Goal: Book appointment/travel/reservation

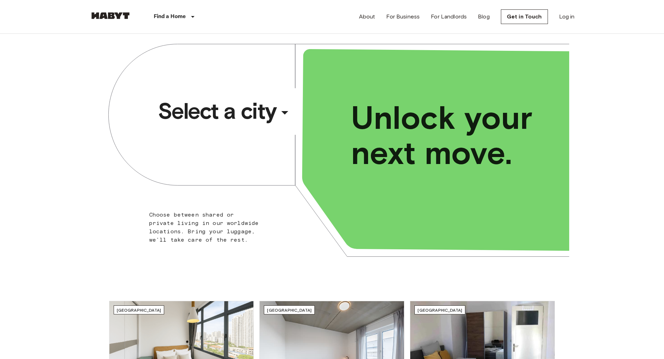
drag, startPoint x: 222, startPoint y: 126, endPoint x: 217, endPoint y: 122, distance: 6.4
click at [217, 122] on span "Select a city" at bounding box center [217, 111] width 118 height 28
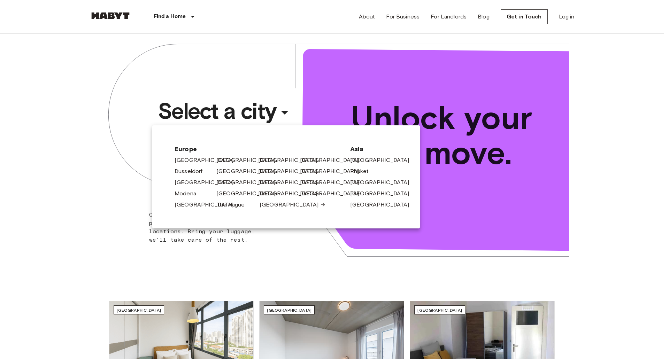
click at [265, 206] on link "[GEOGRAPHIC_DATA]" at bounding box center [293, 205] width 66 height 8
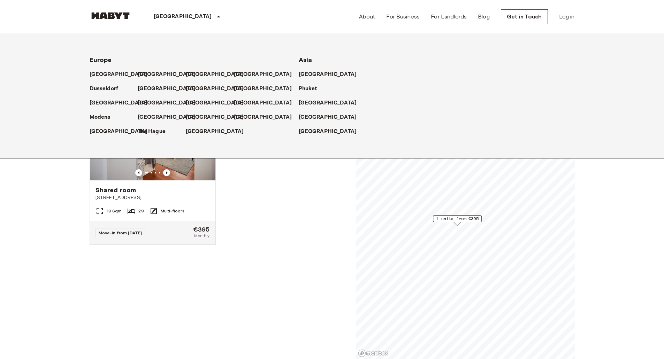
click at [239, 99] on div "[GEOGRAPHIC_DATA]" at bounding box center [258, 100] width 48 height 14
click at [240, 102] on p "[GEOGRAPHIC_DATA]" at bounding box center [264, 103] width 58 height 8
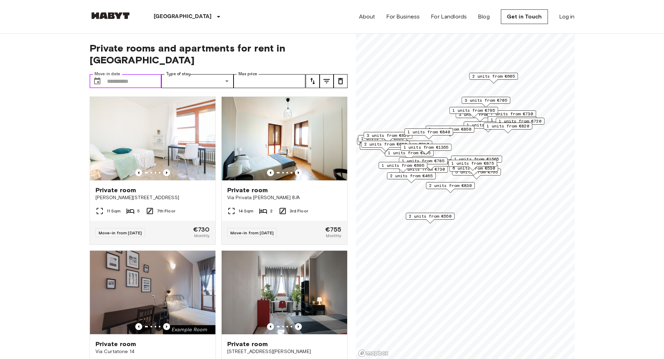
click at [130, 74] on input "Move-in date" at bounding box center [134, 81] width 55 height 14
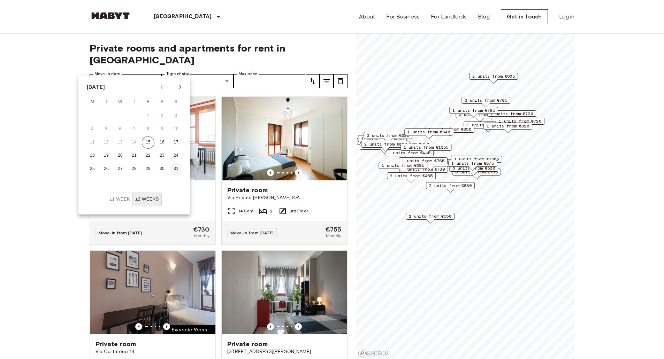
click at [176, 167] on button "31" at bounding box center [176, 169] width 13 height 13
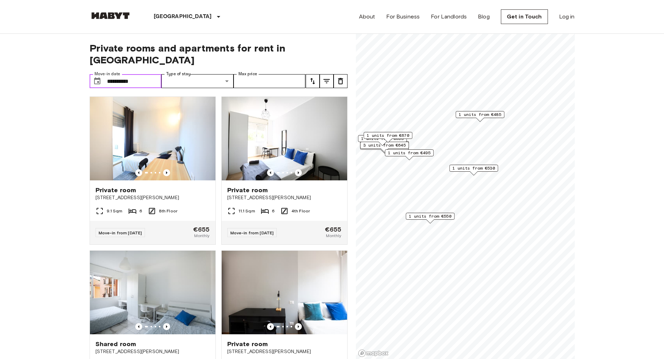
click at [135, 74] on input "**********" at bounding box center [134, 81] width 55 height 14
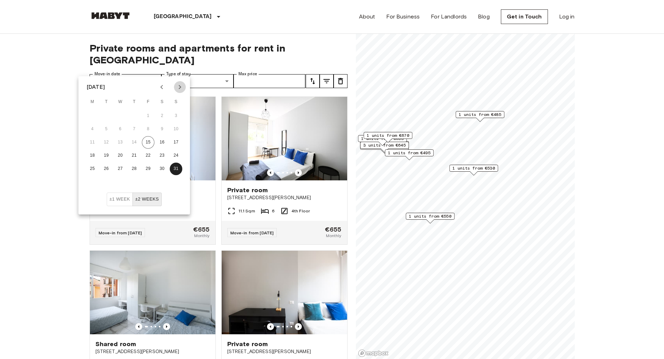
click at [175, 89] on button "Next month" at bounding box center [180, 87] width 12 height 12
click at [91, 118] on button "1" at bounding box center [92, 116] width 13 height 13
type input "**********"
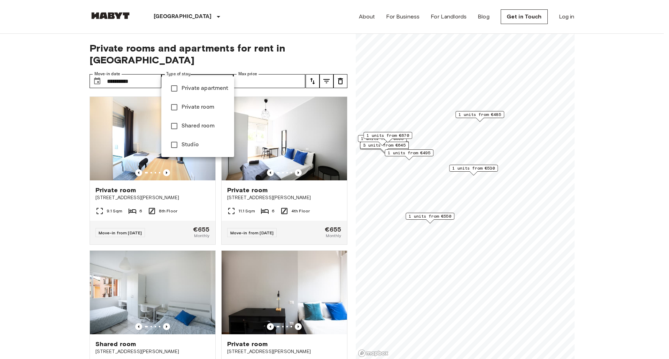
click at [77, 172] on div at bounding box center [334, 179] width 669 height 359
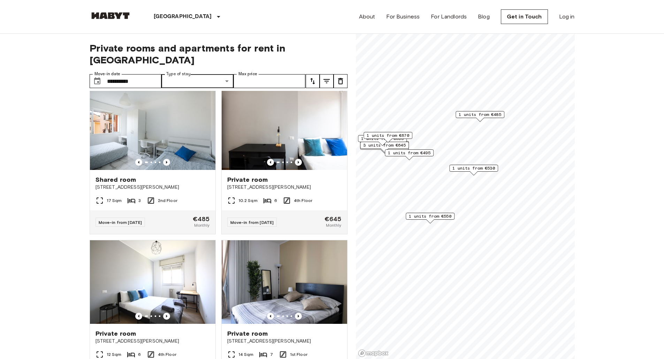
scroll to position [165, 0]
click at [470, 170] on span "1 units from €530" at bounding box center [473, 168] width 42 height 6
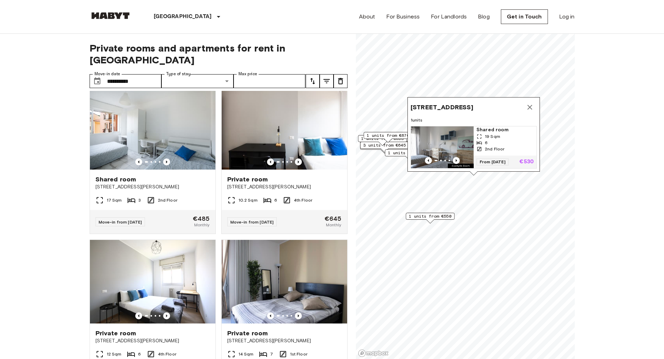
click at [187, 71] on label "Type of stay" at bounding box center [178, 74] width 24 height 6
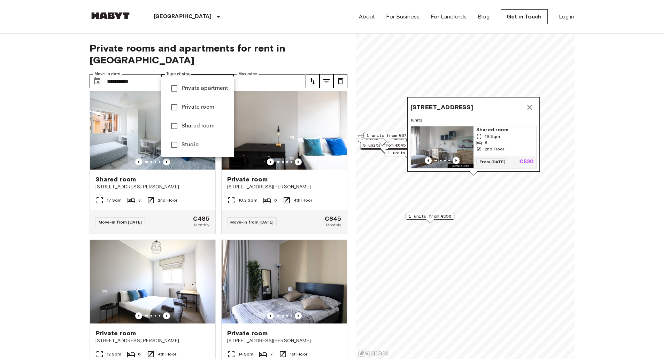
click at [0, 211] on div at bounding box center [334, 179] width 669 height 359
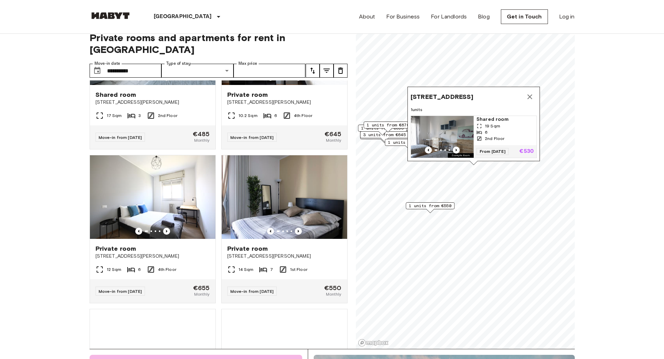
scroll to position [239, 0]
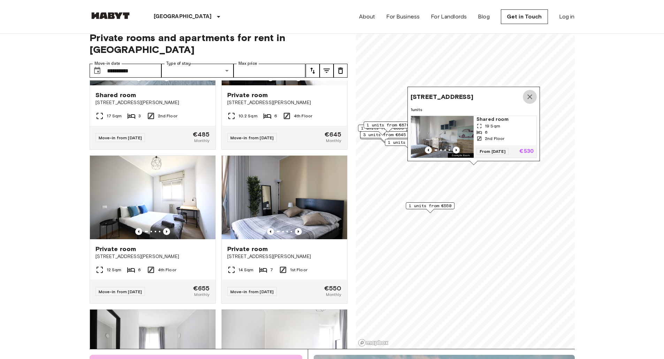
click at [531, 93] on icon "Map marker" at bounding box center [529, 97] width 8 height 8
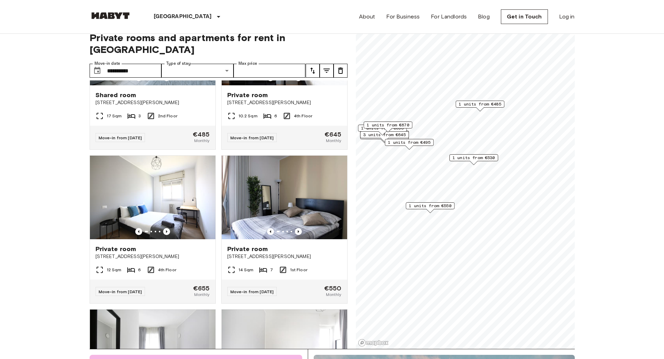
click at [475, 156] on span "1 units from €530" at bounding box center [473, 158] width 42 height 6
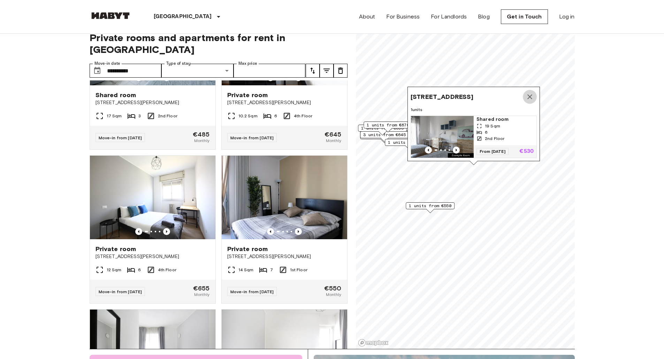
click at [530, 90] on button "Map marker" at bounding box center [529, 97] width 14 height 14
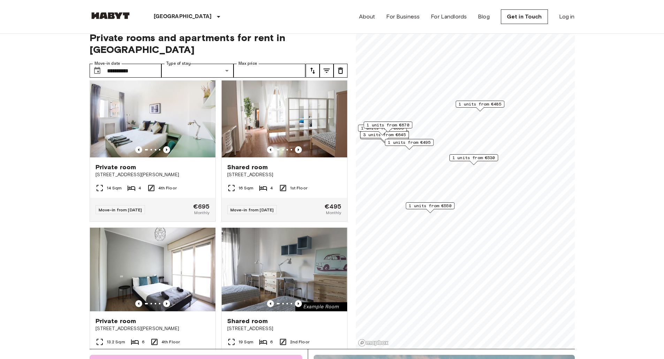
scroll to position [628, 0]
click at [238, 171] on span "Shared room" at bounding box center [247, 167] width 41 height 8
click at [433, 207] on span "1 units from €550" at bounding box center [430, 206] width 42 height 6
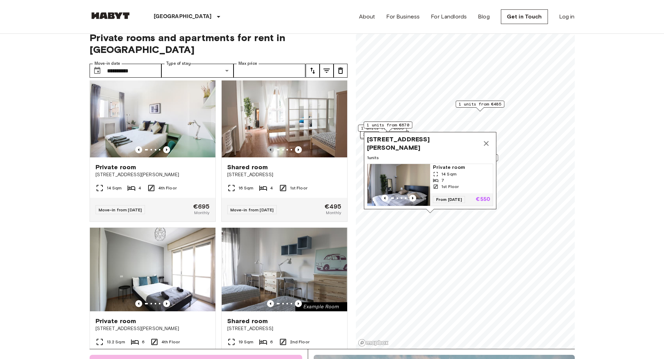
click at [379, 136] on span "[STREET_ADDRESS][PERSON_NAME]" at bounding box center [423, 143] width 112 height 17
click at [397, 175] on img "Map marker" at bounding box center [398, 185] width 63 height 42
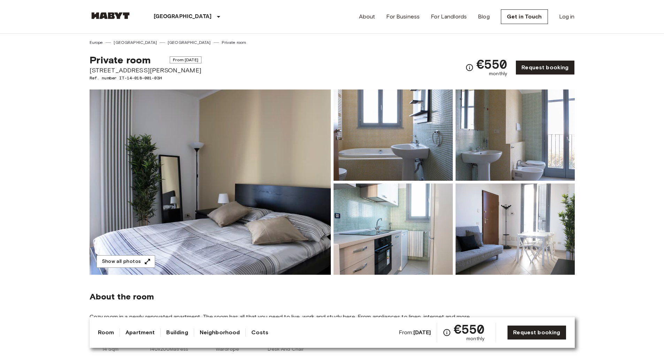
click at [301, 154] on img at bounding box center [210, 182] width 241 height 185
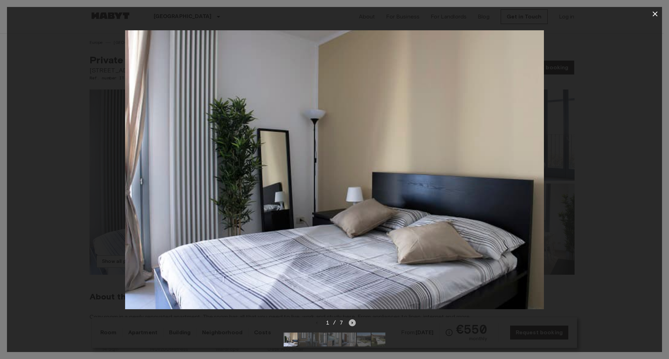
click at [351, 319] on icon "Next image" at bounding box center [352, 322] width 7 height 7
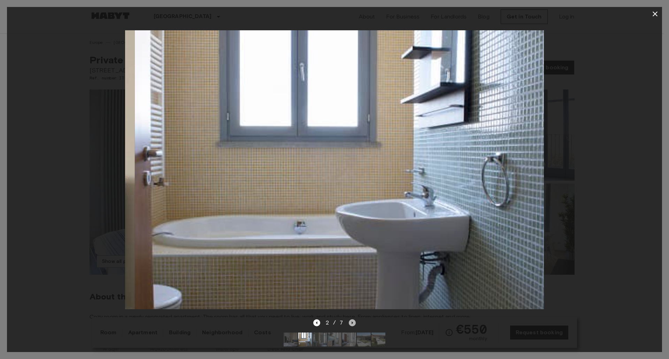
click at [351, 319] on icon "Next image" at bounding box center [352, 322] width 7 height 7
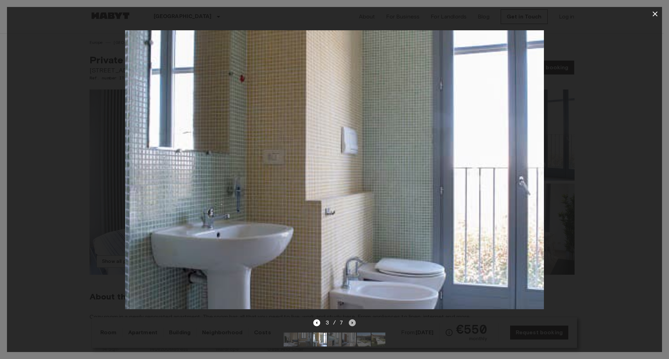
click at [351, 319] on icon "Next image" at bounding box center [352, 322] width 7 height 7
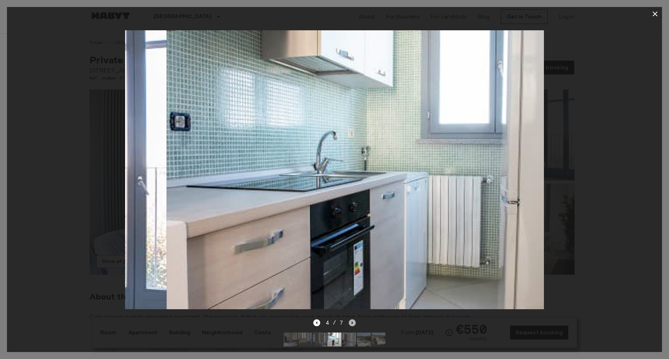
click at [351, 319] on icon "Next image" at bounding box center [352, 322] width 7 height 7
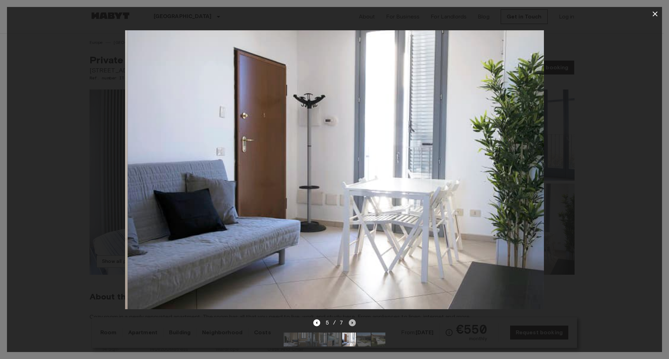
click at [351, 319] on icon "Next image" at bounding box center [352, 322] width 7 height 7
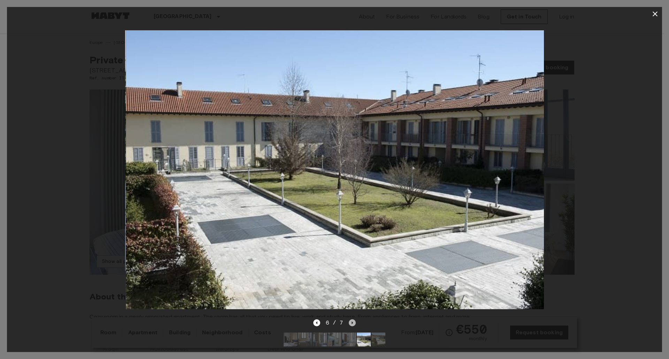
click at [351, 319] on icon "Next image" at bounding box center [352, 322] width 7 height 7
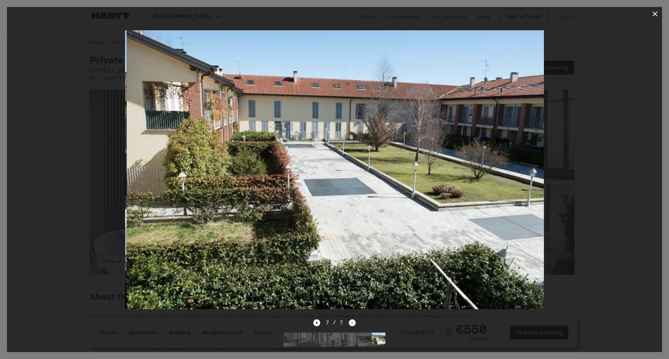
click at [351, 319] on div "7 / 7" at bounding box center [334, 323] width 43 height 8
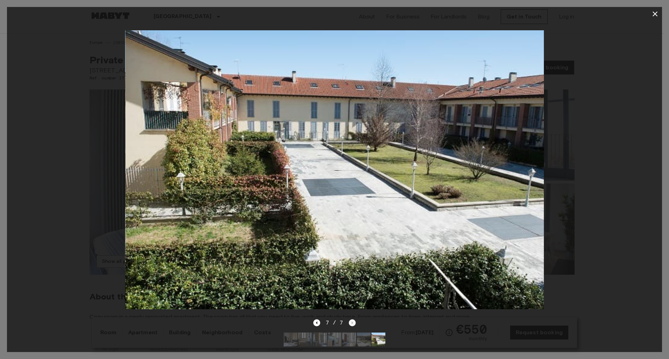
click at [351, 319] on div "7 / 7" at bounding box center [334, 323] width 43 height 8
click at [597, 95] on div at bounding box center [334, 170] width 655 height 298
click at [656, 13] on icon "button" at bounding box center [654, 13] width 5 height 5
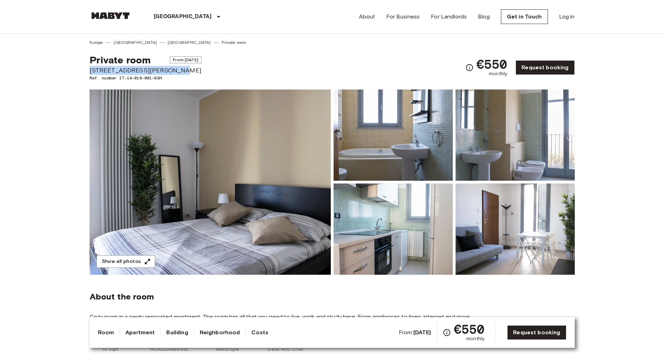
drag, startPoint x: 90, startPoint y: 72, endPoint x: 167, endPoint y: 70, distance: 77.4
click at [167, 70] on span "[STREET_ADDRESS][PERSON_NAME]" at bounding box center [146, 70] width 112 height 9
copy span "[STREET_ADDRESS][PERSON_NAME]"
